Goal: Browse casually: Explore the website without a specific task or goal

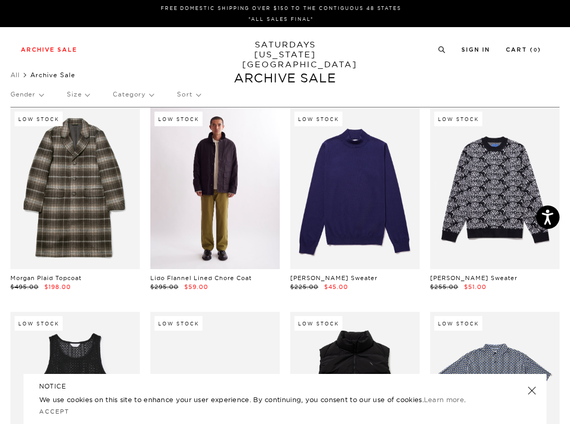
click at [211, 200] on link at bounding box center [214, 188] width 129 height 162
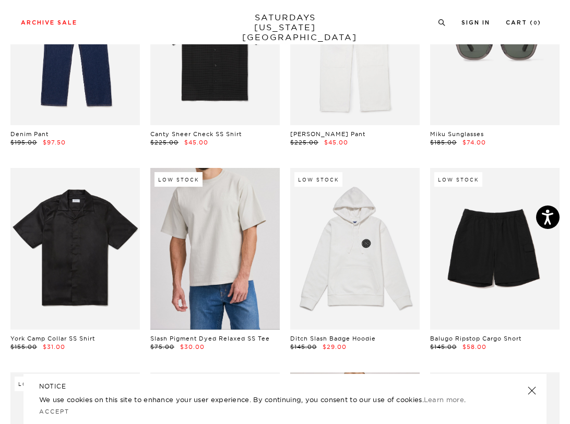
scroll to position [1220, 0]
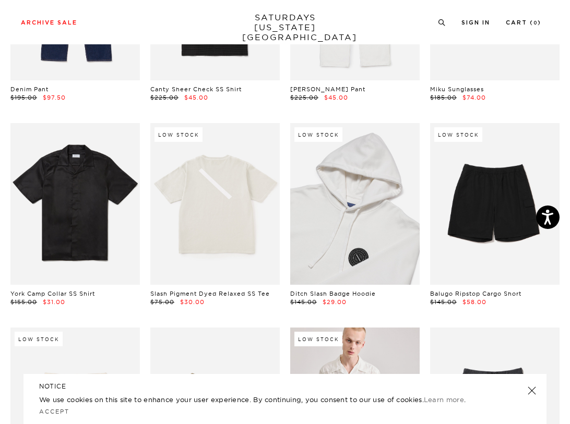
click at [348, 200] on link at bounding box center [354, 204] width 129 height 162
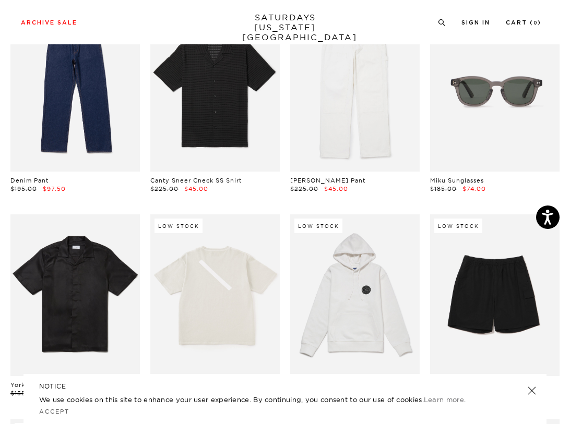
scroll to position [1156, 0]
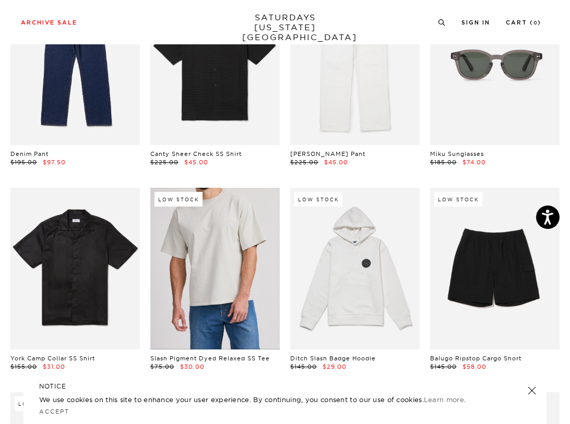
click at [211, 293] on link at bounding box center [214, 269] width 129 height 162
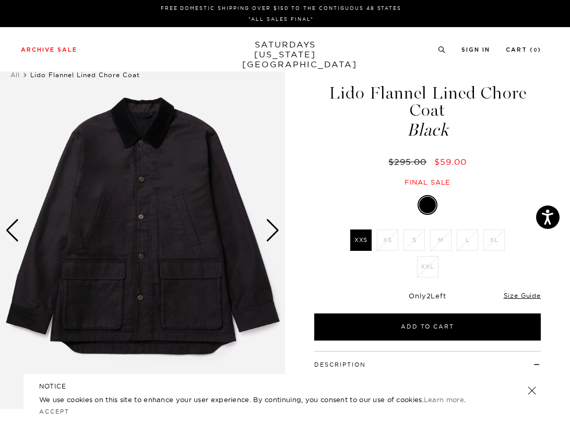
click at [268, 235] on div "Next slide" at bounding box center [273, 230] width 14 height 23
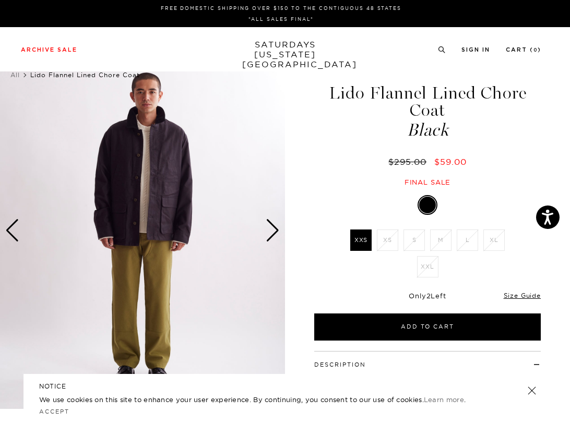
click at [268, 235] on div "Next slide" at bounding box center [273, 230] width 14 height 23
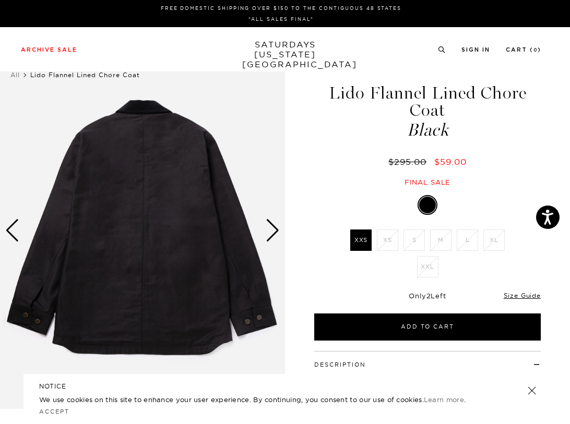
click at [268, 235] on div "Next slide" at bounding box center [273, 230] width 14 height 23
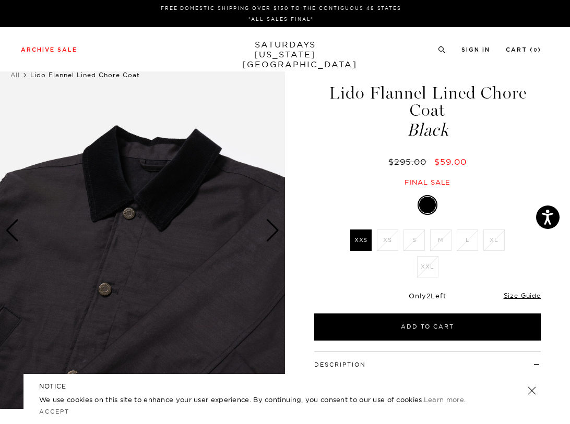
click at [268, 235] on div "Next slide" at bounding box center [273, 230] width 14 height 23
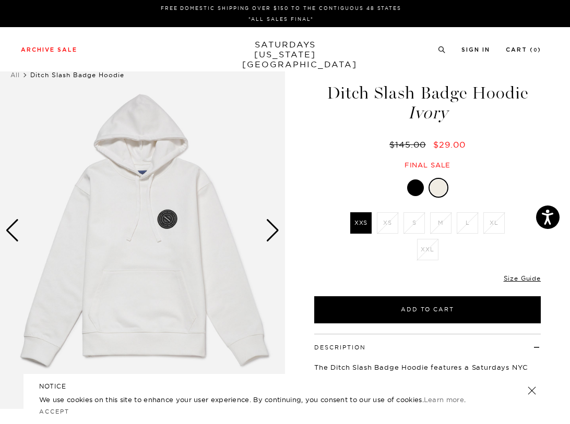
click at [273, 230] on div "Next slide" at bounding box center [273, 230] width 14 height 23
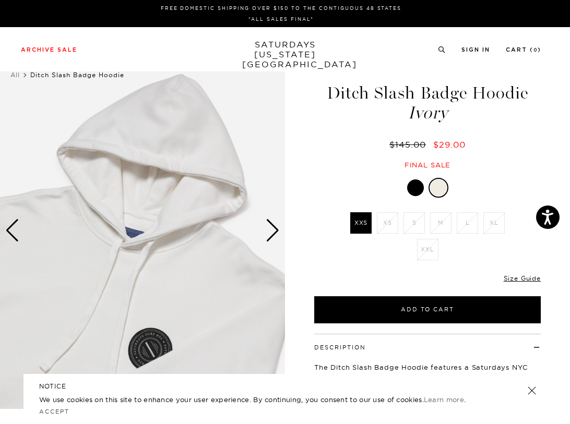
click at [273, 230] on div "Next slide" at bounding box center [273, 230] width 14 height 23
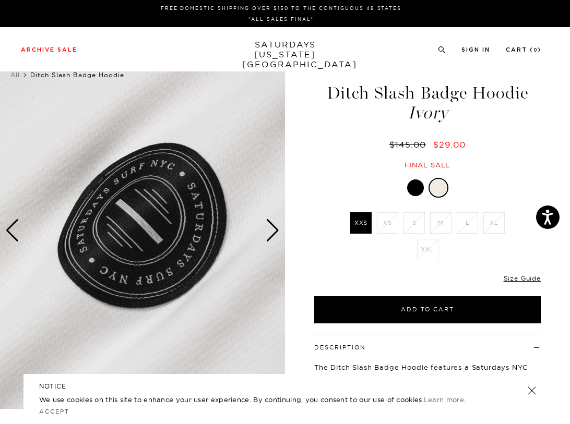
click at [273, 230] on div "Next slide" at bounding box center [273, 230] width 14 height 23
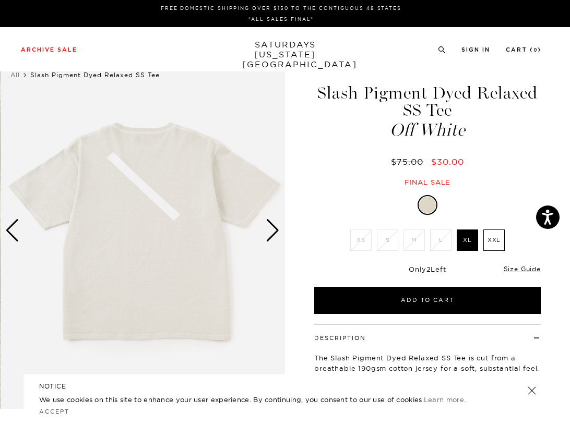
click at [8, 225] on div "Previous slide" at bounding box center [12, 230] width 14 height 23
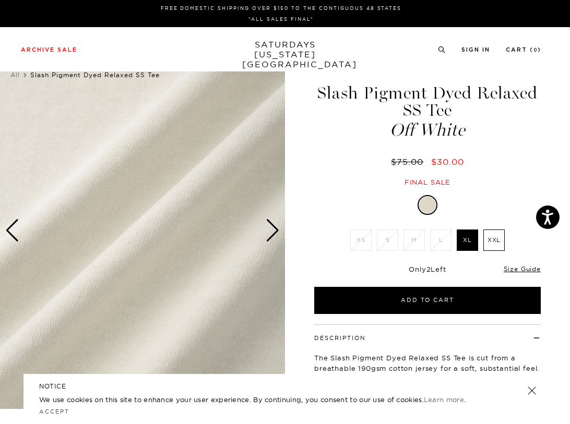
click at [8, 225] on div "Previous slide" at bounding box center [12, 230] width 14 height 23
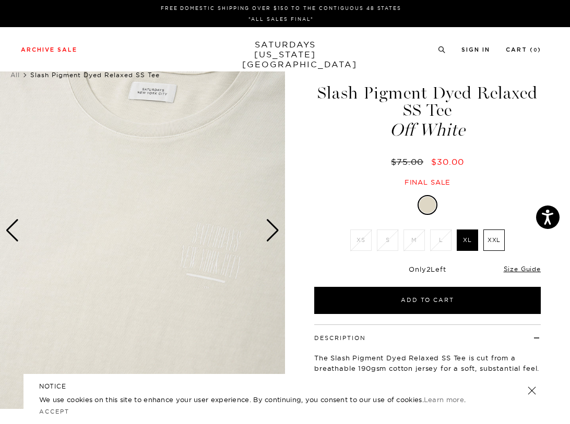
click at [8, 225] on div "Previous slide" at bounding box center [12, 230] width 14 height 23
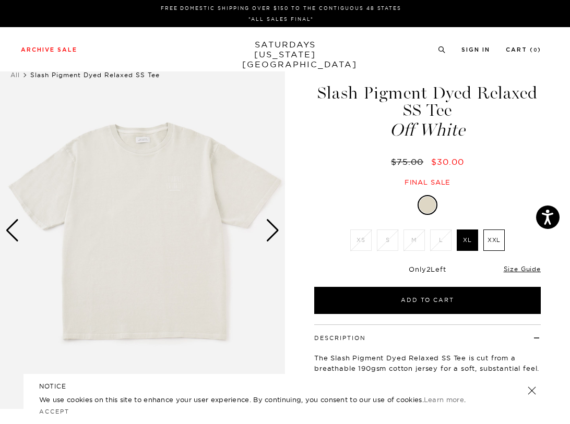
click at [8, 225] on div "Previous slide" at bounding box center [12, 230] width 14 height 23
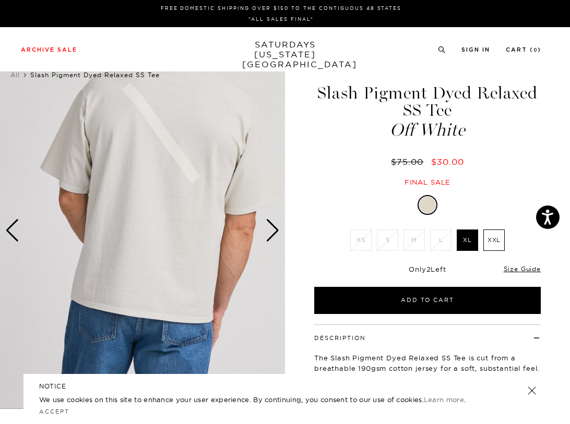
click at [8, 225] on div "Previous slide" at bounding box center [12, 230] width 14 height 23
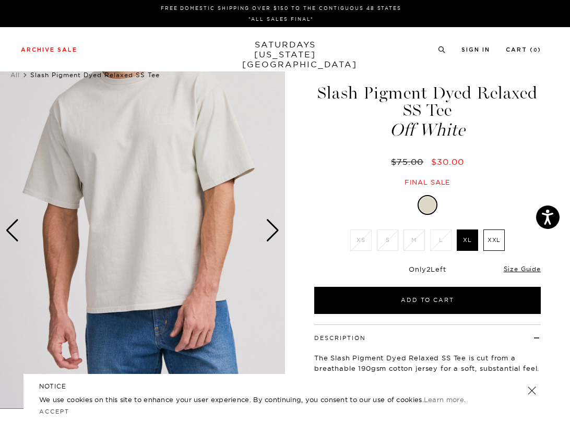
click at [8, 225] on div "Previous slide" at bounding box center [12, 230] width 14 height 23
